Goal: Information Seeking & Learning: Learn about a topic

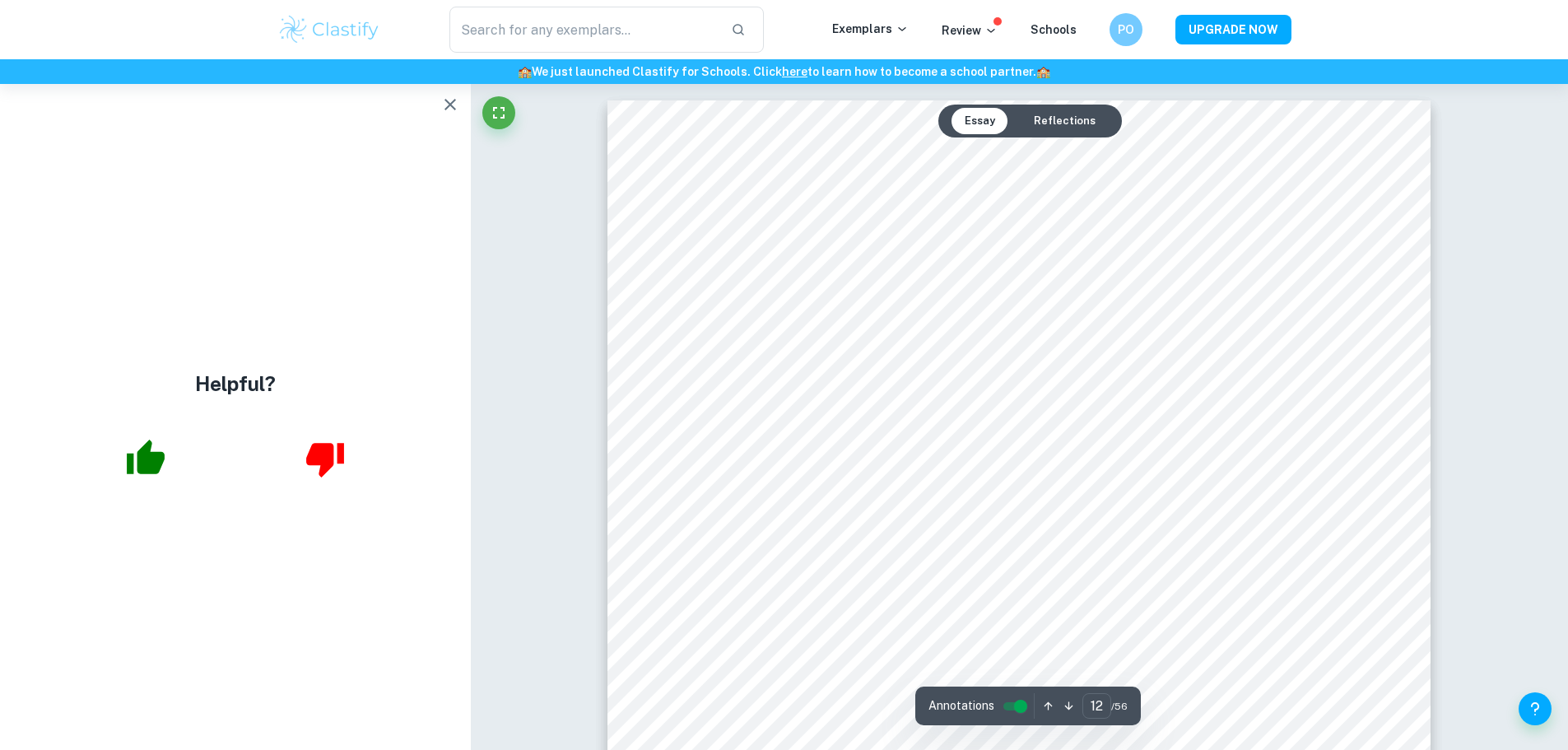
scroll to position [14046, 0]
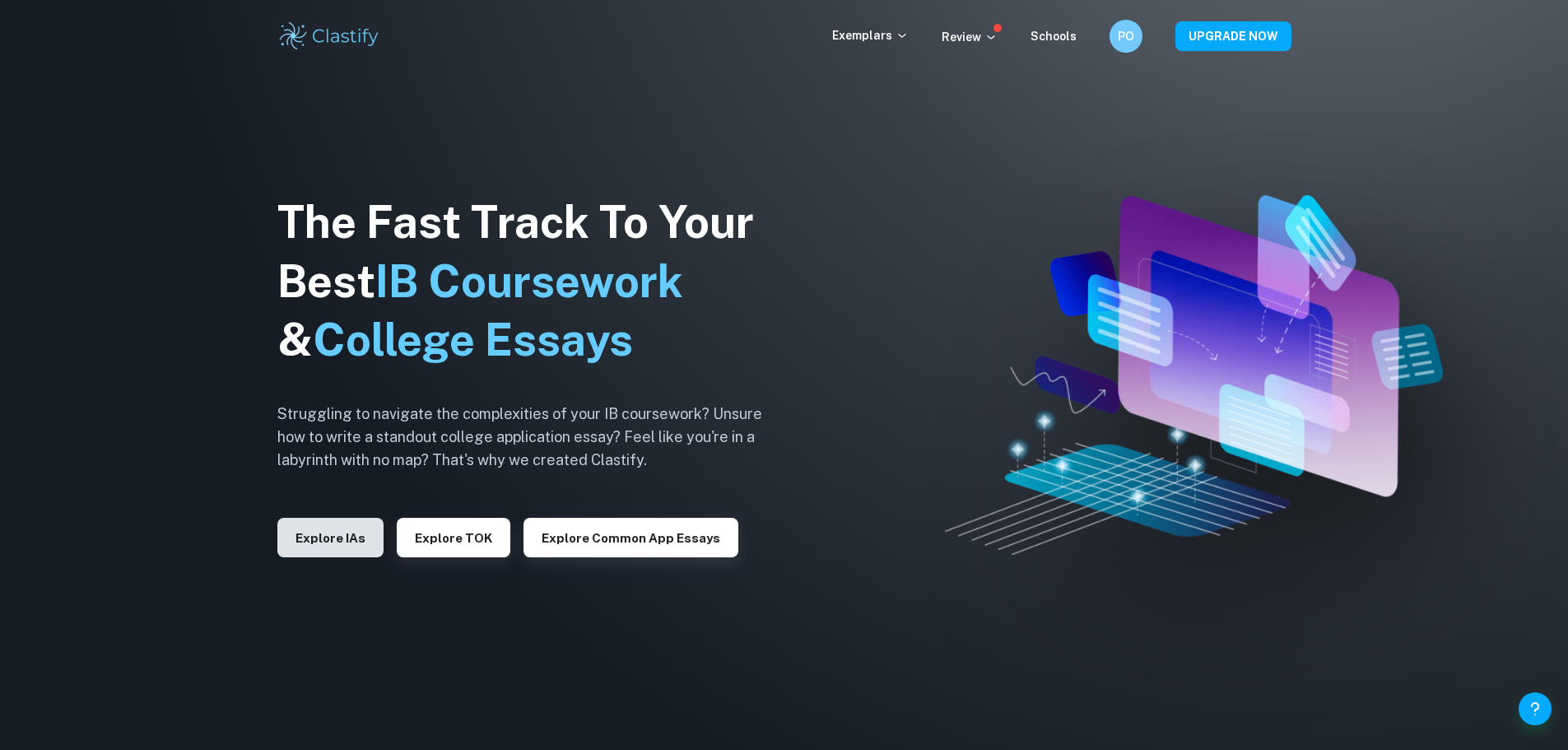
click at [347, 551] on button "Explore IAs" at bounding box center [330, 537] width 106 height 40
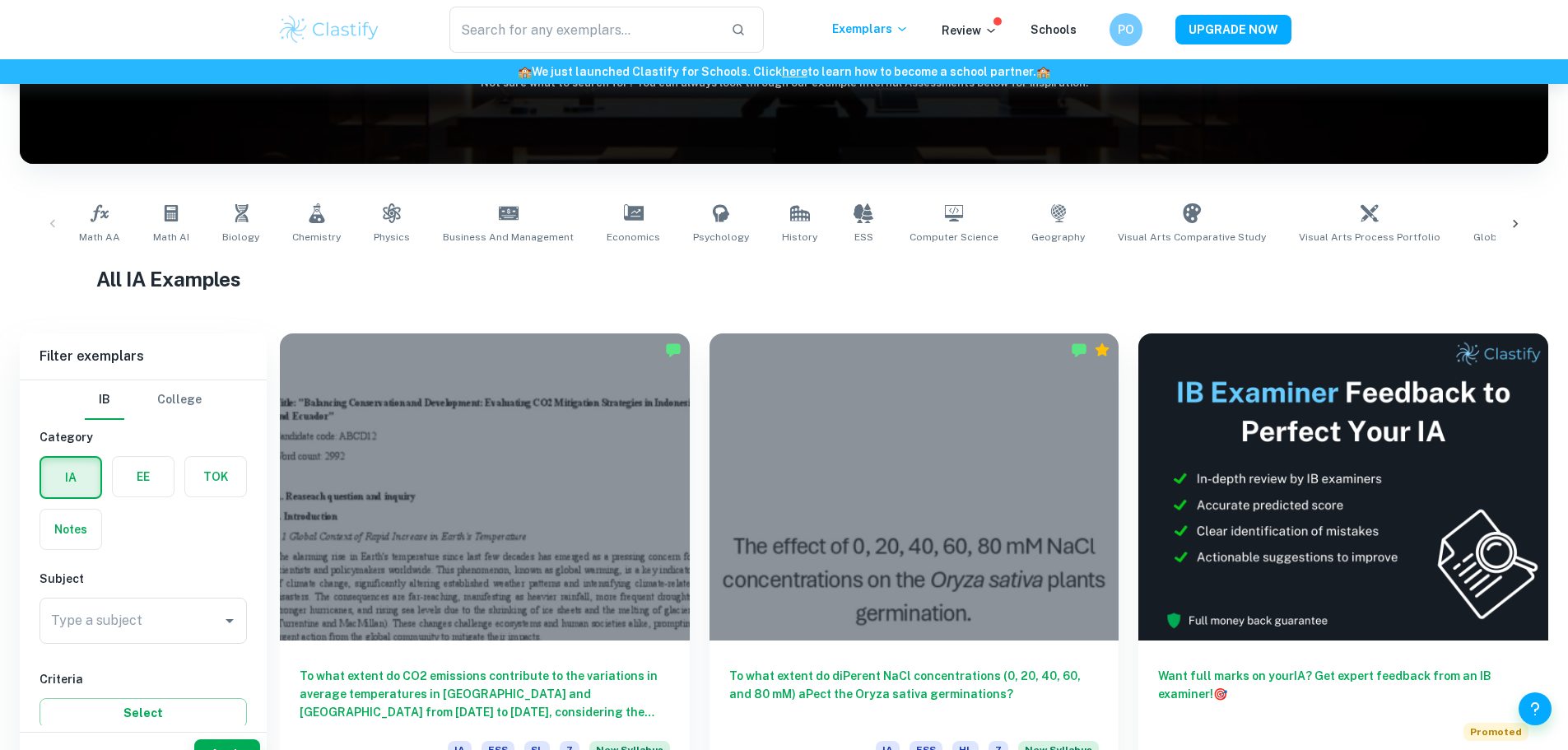
scroll to position [259, 0]
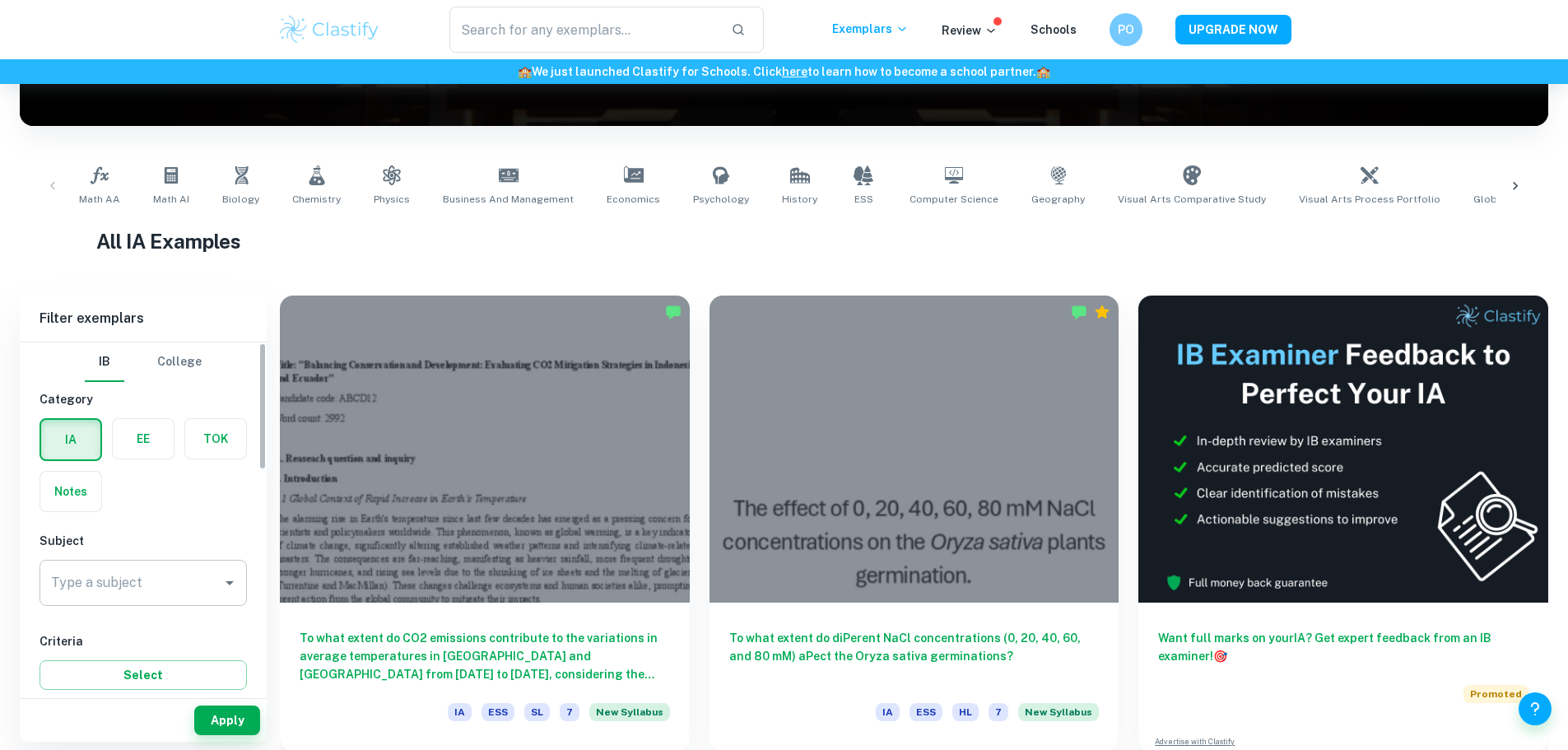
click at [194, 577] on input "Type a subject" at bounding box center [131, 583] width 168 height 31
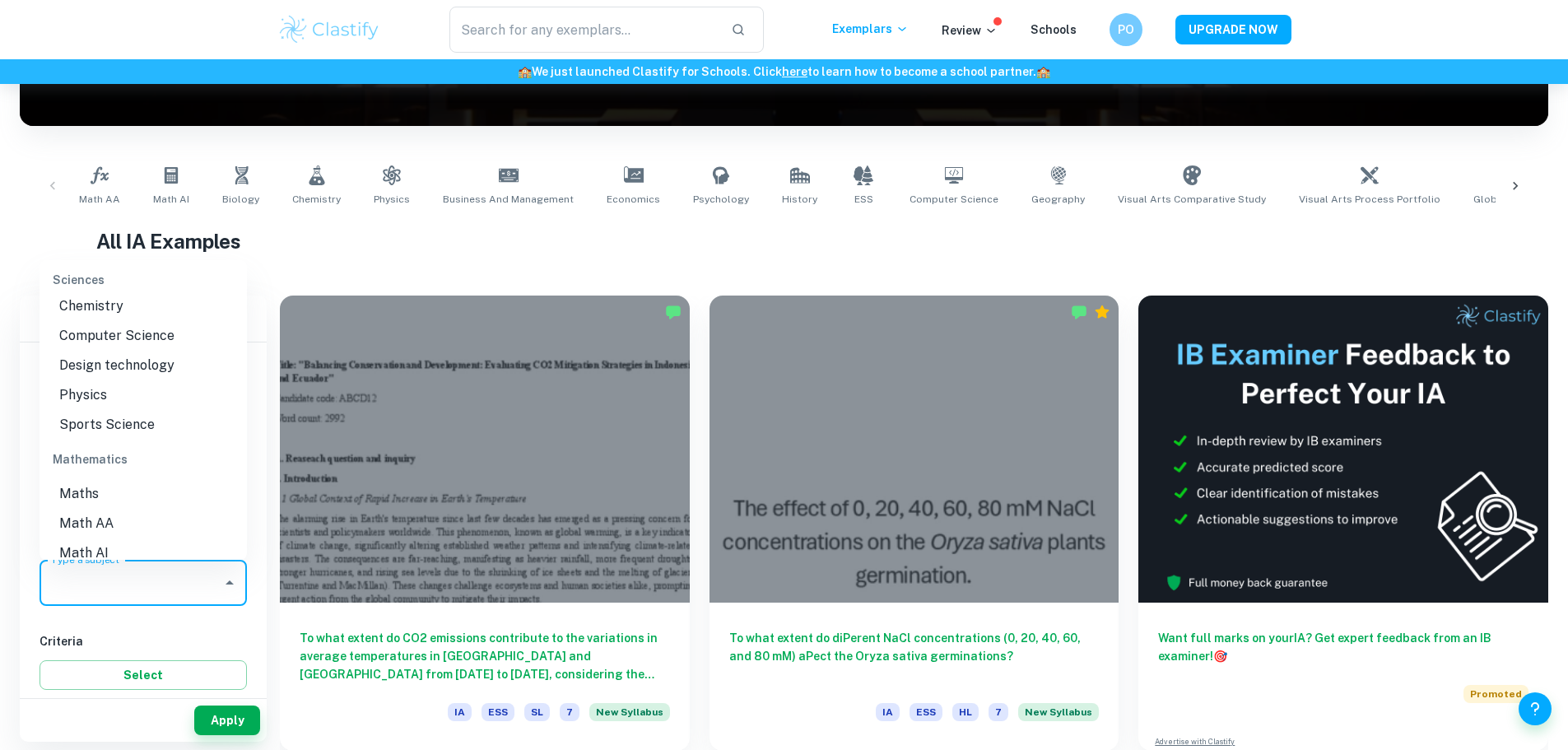
scroll to position [2186, 0]
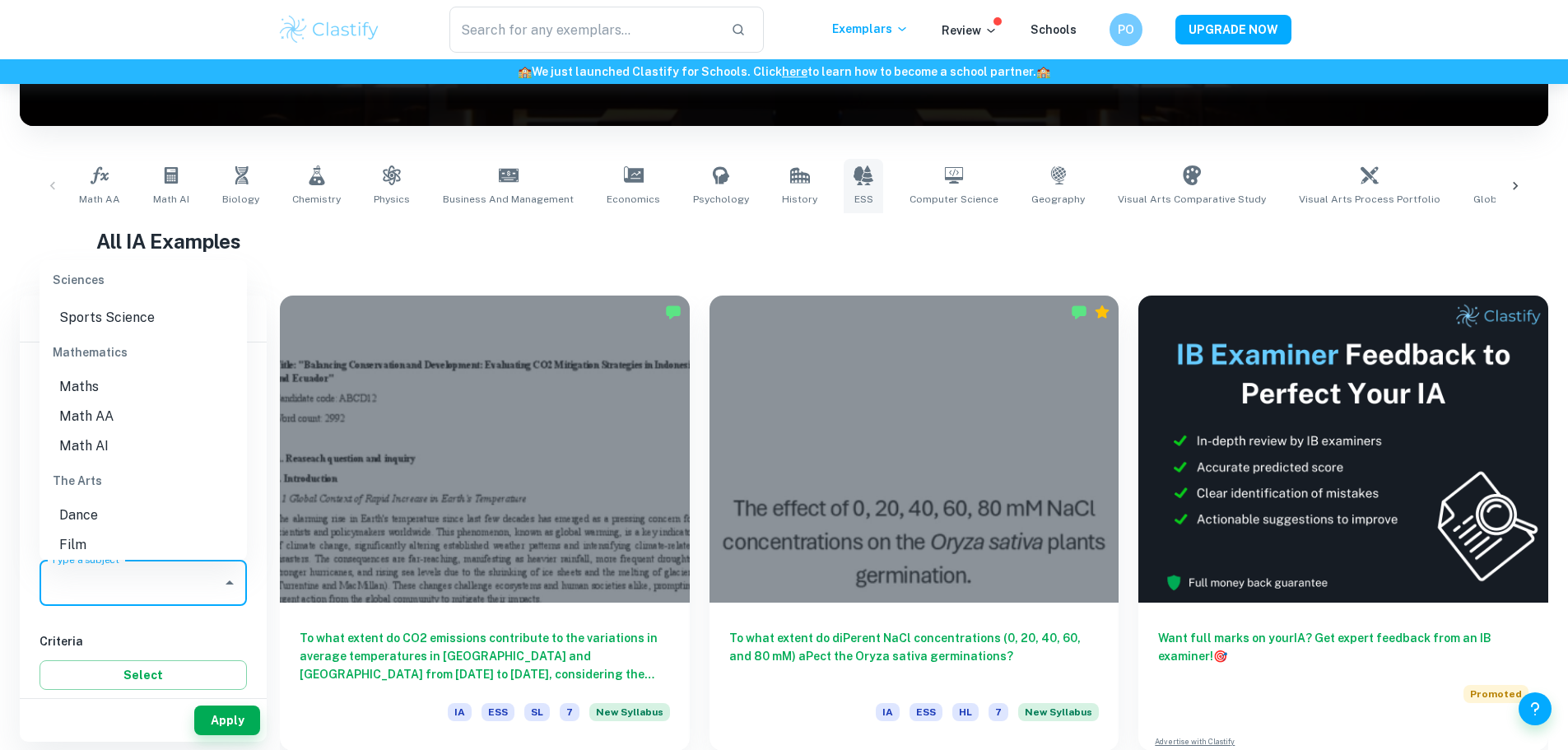
click at [844, 185] on link "ESS" at bounding box center [863, 185] width 40 height 54
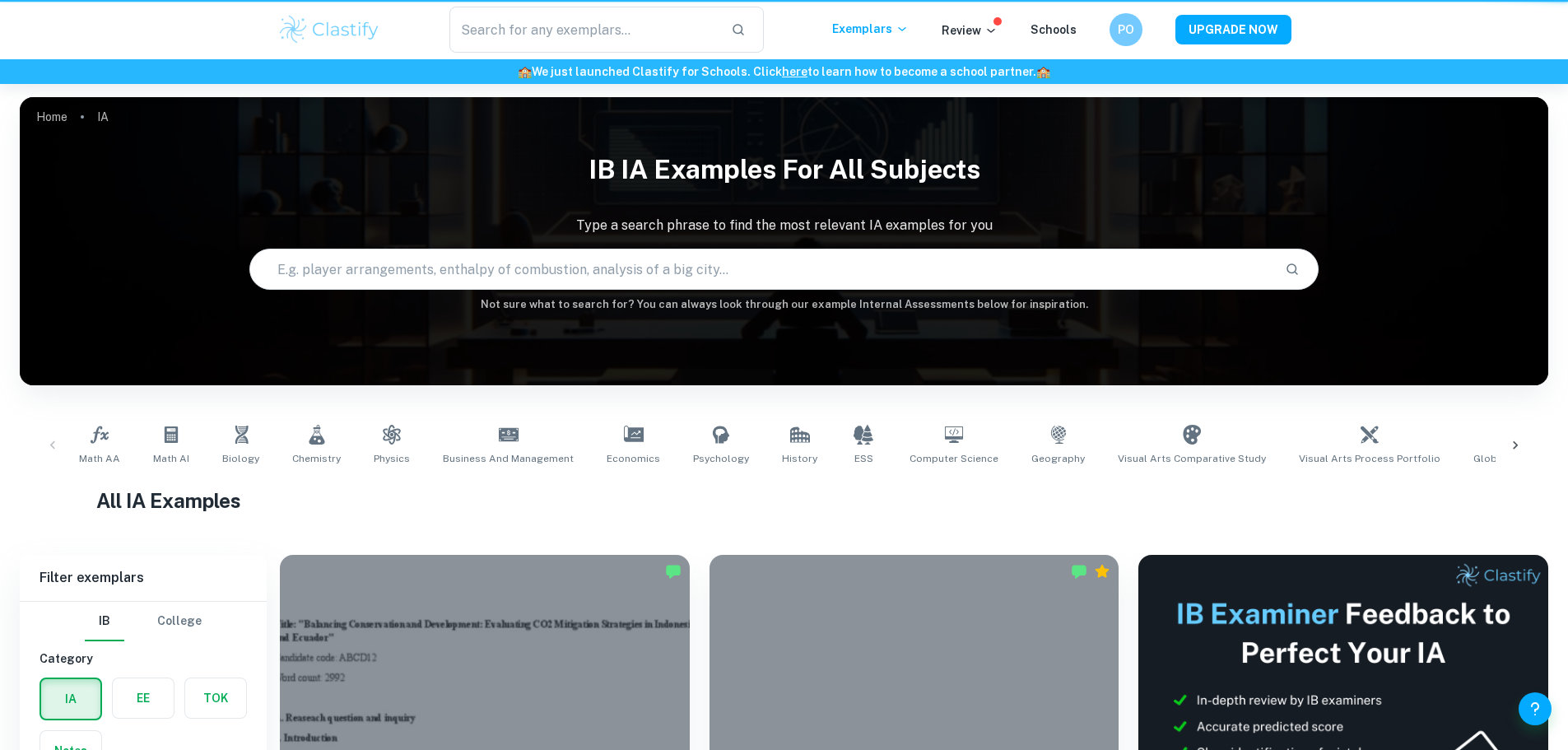
scroll to position [259, 0]
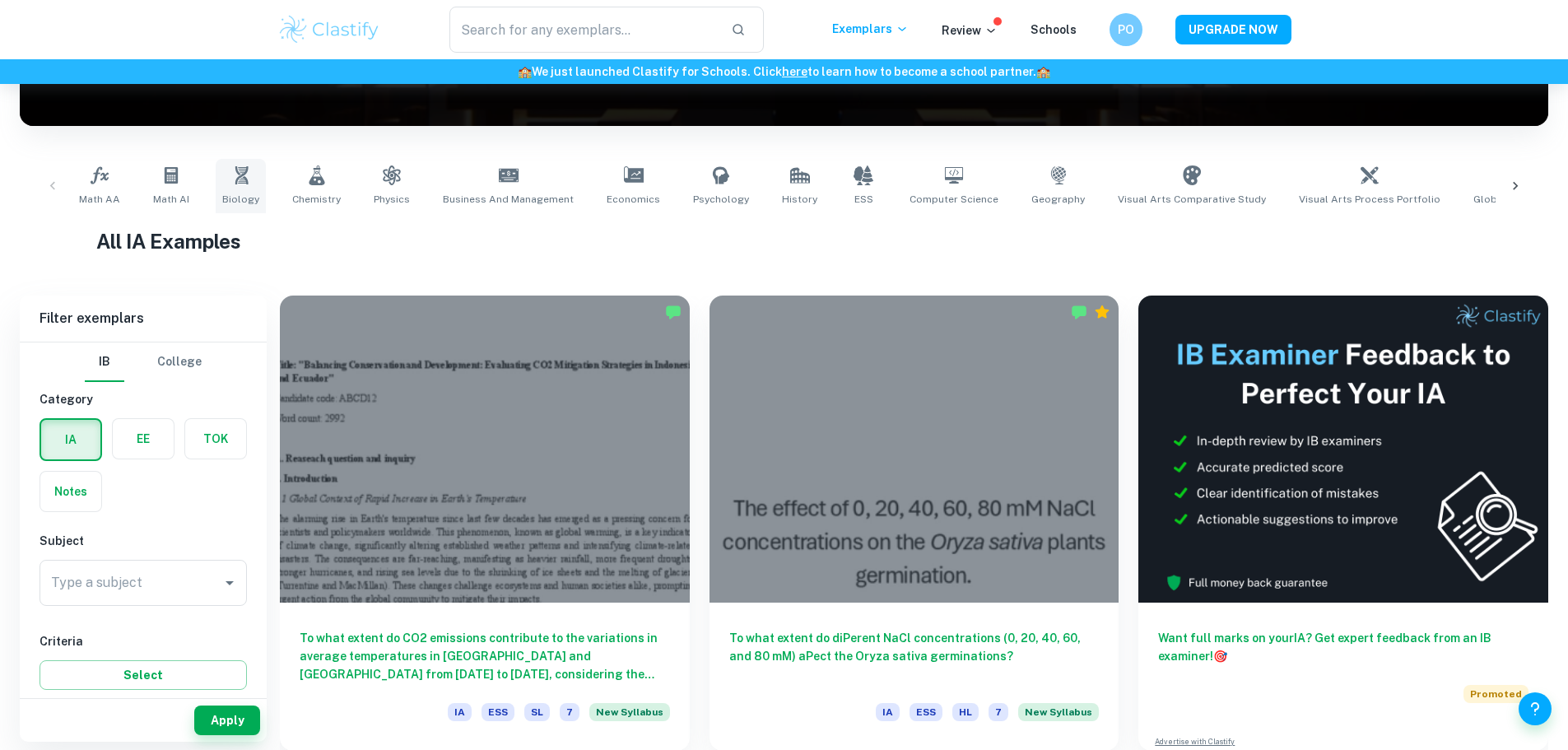
click at [237, 177] on icon at bounding box center [241, 175] width 13 height 18
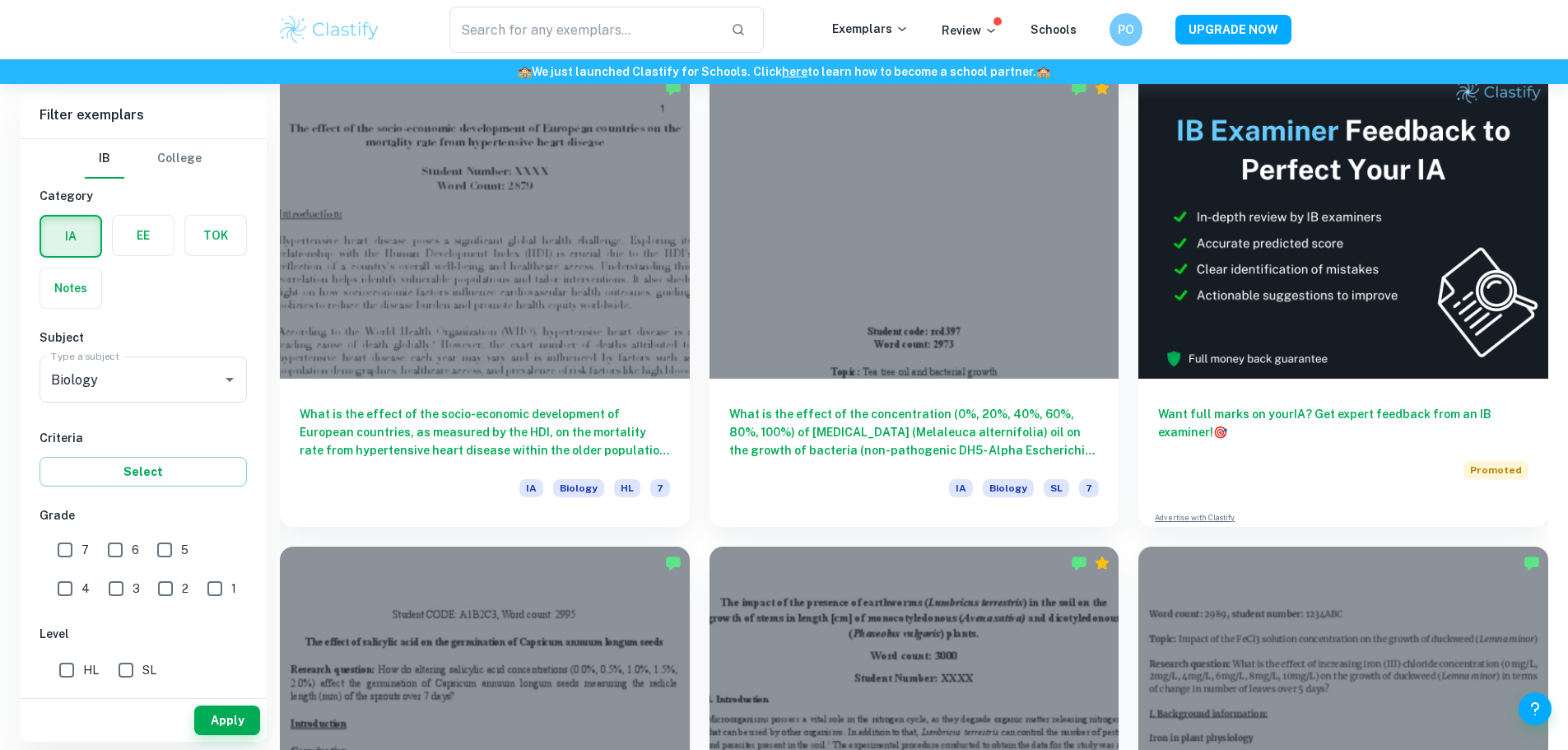
scroll to position [484, 0]
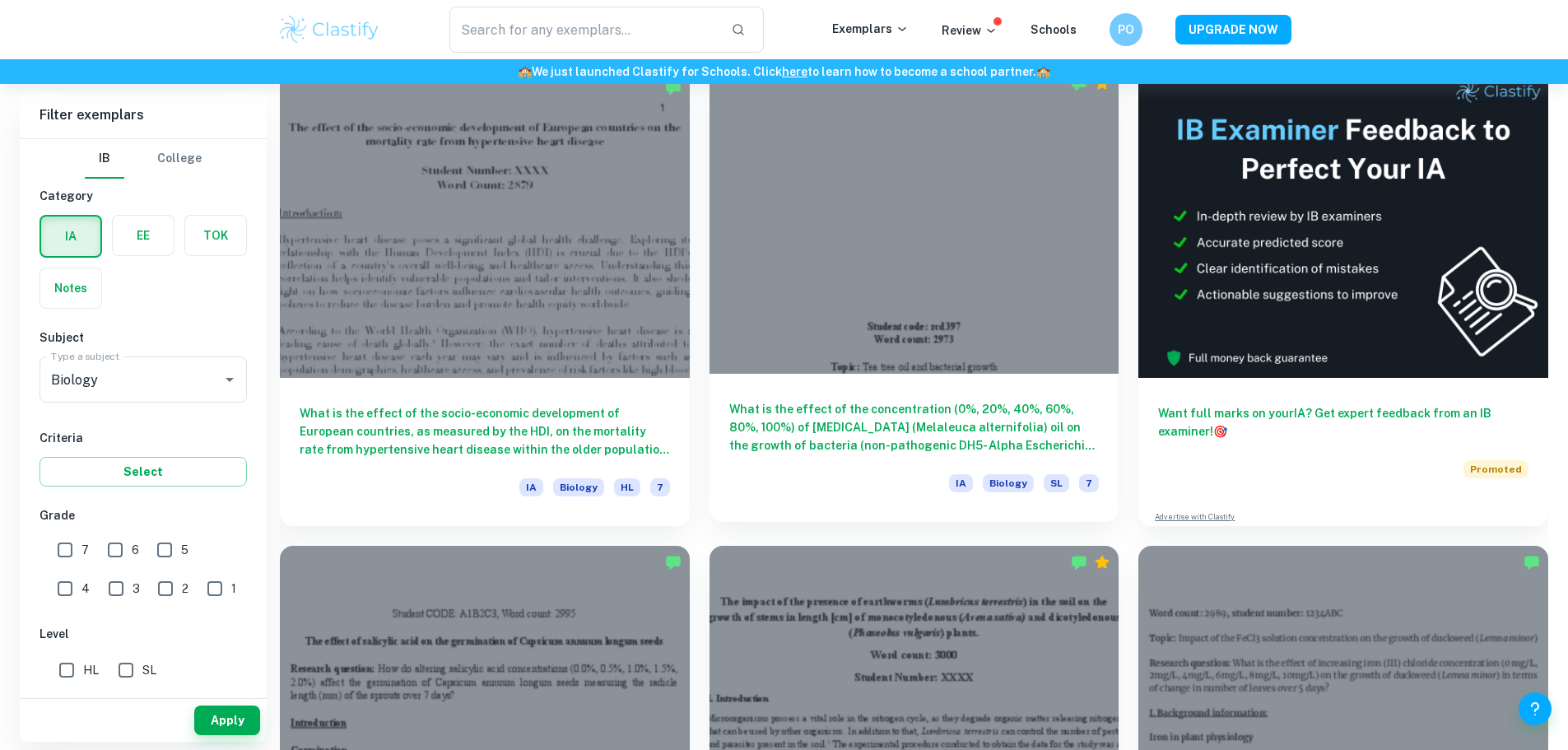
click at [730, 475] on div "IA Biology SL 7" at bounding box center [915, 488] width 370 height 28
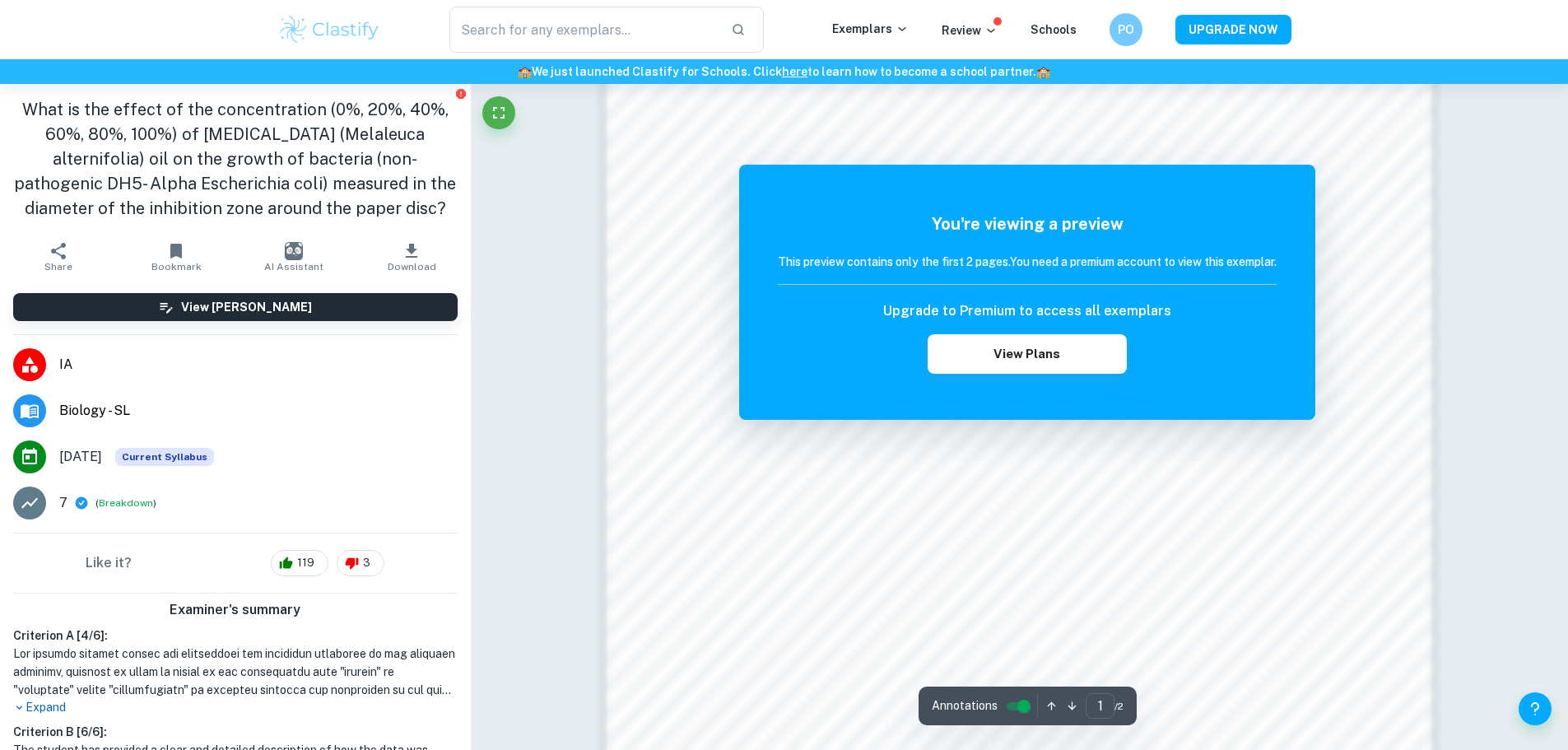
scroll to position [1369, 0]
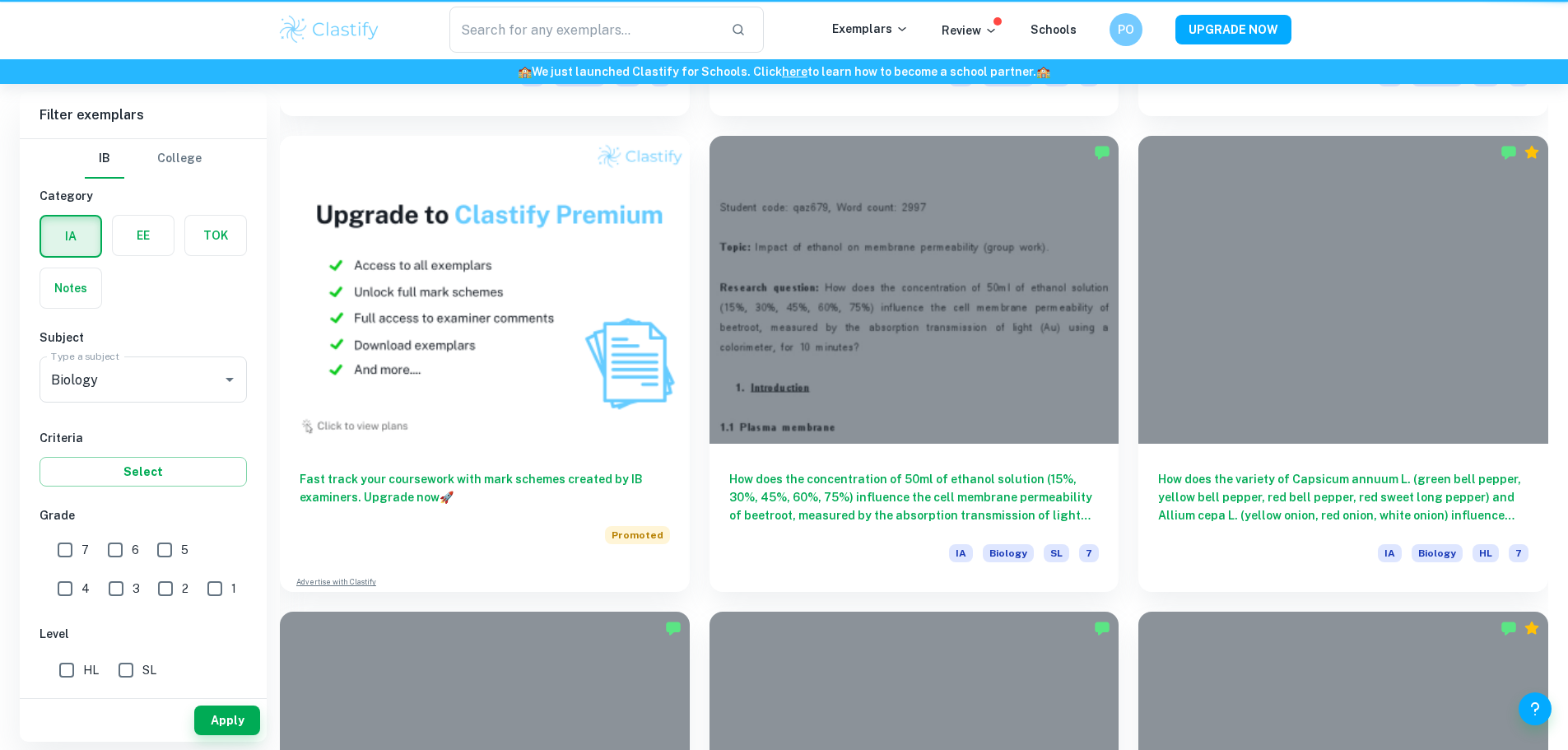
scroll to position [484, 0]
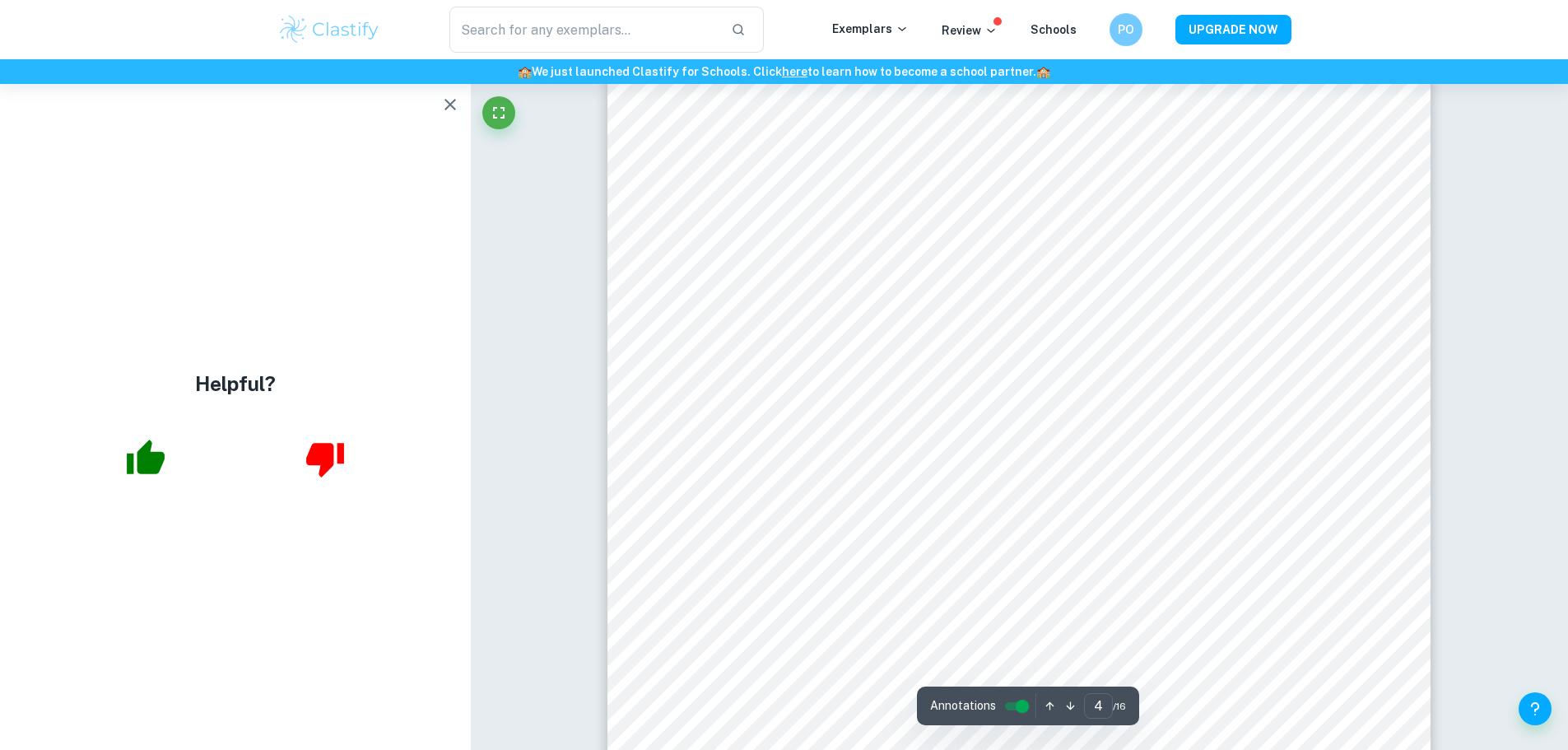
scroll to position [3850, 0]
type input "5"
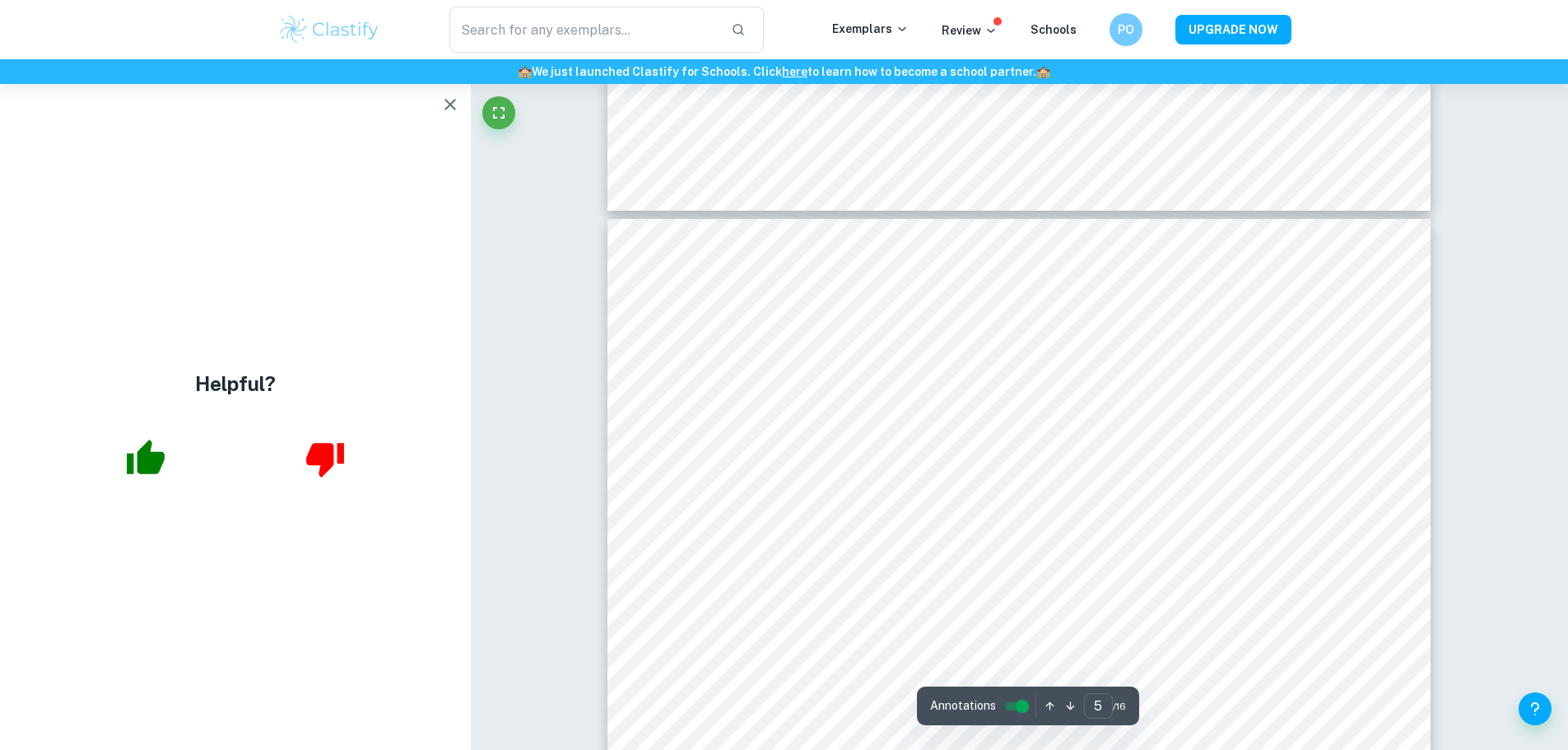
scroll to position [4829, 0]
